Goal: Task Accomplishment & Management: Use online tool/utility

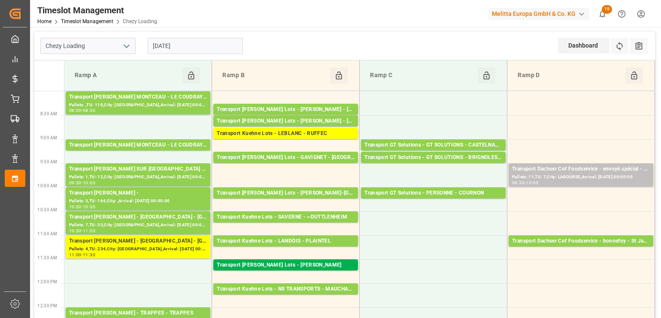
scroll to position [429, 0]
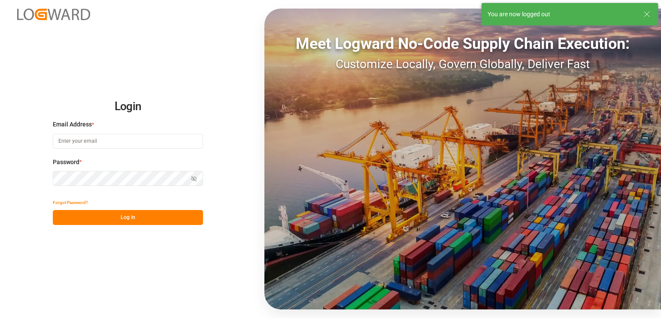
type input "[PERSON_NAME][EMAIL_ADDRESS][PERSON_NAME][DOMAIN_NAME]"
click at [128, 211] on button "Log In" at bounding box center [128, 217] width 150 height 15
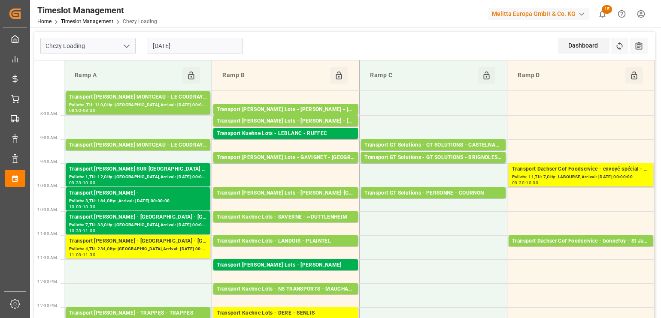
click at [455, 7] on div at bounding box center [446, 13] width 72 height 15
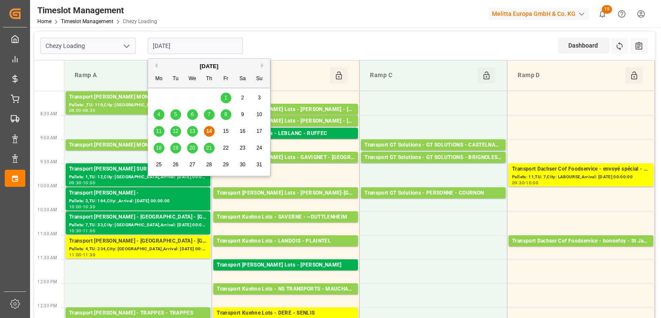
click at [199, 48] on input "[DATE]" at bounding box center [195, 46] width 95 height 16
click at [157, 148] on span "18" at bounding box center [159, 148] width 6 height 6
type input "[DATE]"
